Goal: Task Accomplishment & Management: Use online tool/utility

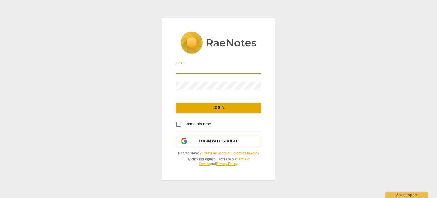
click at [230, 68] on input "email" at bounding box center [218, 69] width 85 height 8
type input "[EMAIL_ADDRESS][DOMAIN_NAME]"
click at [179, 126] on input "Remember me" at bounding box center [179, 124] width 14 height 14
checkbox input "true"
click at [238, 67] on input "[EMAIL_ADDRESS][DOMAIN_NAME]" at bounding box center [218, 69] width 85 height 8
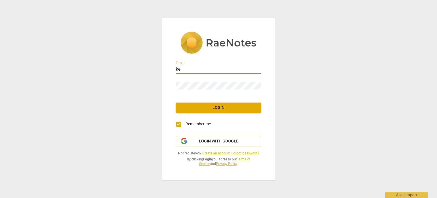
type input "k"
type input "[EMAIL_ADDRESS][DOMAIN_NAME]"
click at [210, 103] on button "Login" at bounding box center [218, 107] width 85 height 10
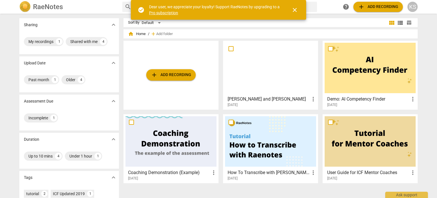
click at [168, 76] on span "add Add recording" at bounding box center [171, 74] width 40 height 7
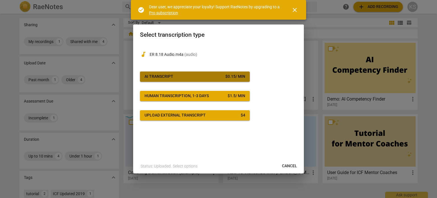
click at [192, 75] on span "AI Transcript $ 0.15 / min" at bounding box center [194, 77] width 101 height 6
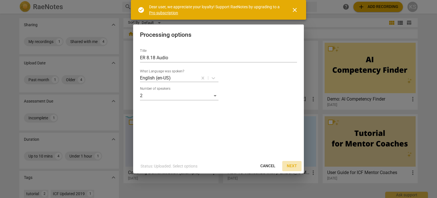
click at [292, 164] on span "Next" at bounding box center [292, 166] width 10 height 6
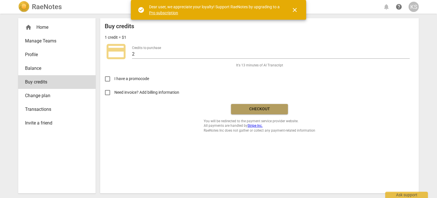
click at [261, 110] on span "Checkout" at bounding box center [259, 109] width 48 height 6
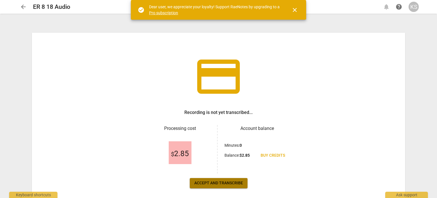
click at [220, 182] on span "Accept and transcribe" at bounding box center [218, 183] width 49 height 6
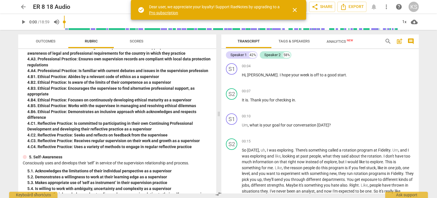
scroll to position [427, 0]
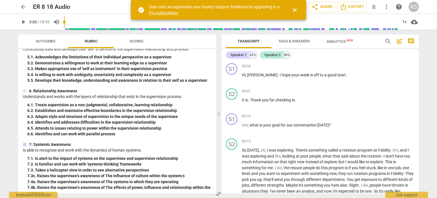
click at [295, 42] on span "Tags & Speakers" at bounding box center [293, 41] width 31 height 4
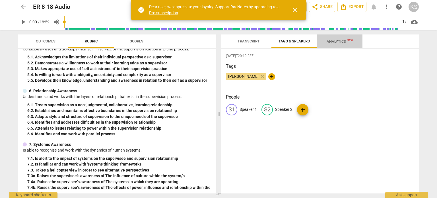
click at [336, 40] on span "Analytics New" at bounding box center [340, 41] width 26 height 4
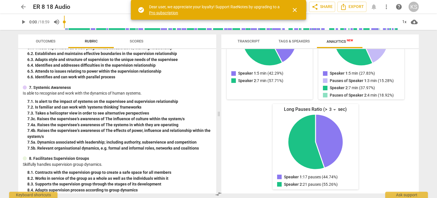
scroll to position [511, 0]
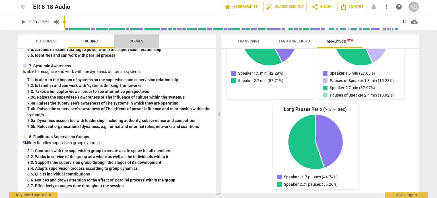
click at [135, 38] on span "Scores" at bounding box center [136, 42] width 27 height 8
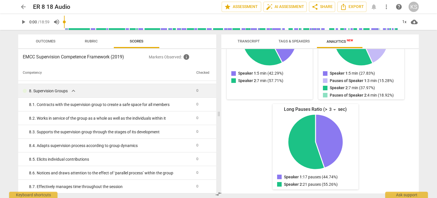
scroll to position [933, 0]
click at [49, 40] on span "Outcomes" at bounding box center [46, 41] width 20 height 4
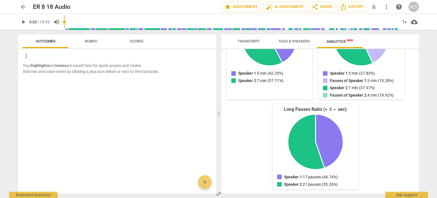
click at [92, 42] on span "Rubric" at bounding box center [91, 41] width 13 height 4
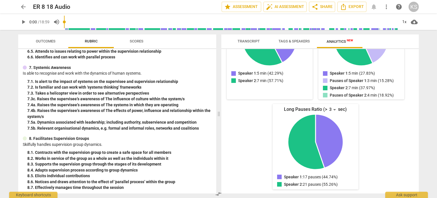
scroll to position [511, 0]
